Goal: Task Accomplishment & Management: Manage account settings

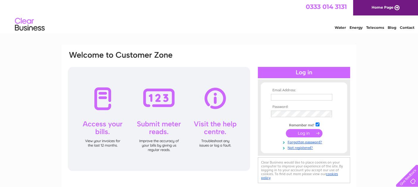
type input "plcastelvecchi@gmail.com"
click at [306, 132] on input "submit" at bounding box center [304, 133] width 37 height 8
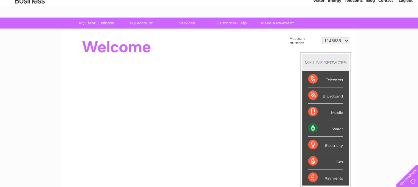
scroll to position [26, 0]
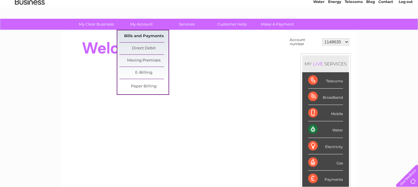
click at [139, 36] on link "Bills and Payments" at bounding box center [143, 36] width 49 height 12
